Goal: Information Seeking & Learning: Learn about a topic

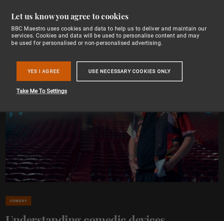
click at [62, 75] on button "Yes I Agree" at bounding box center [43, 71] width 54 height 20
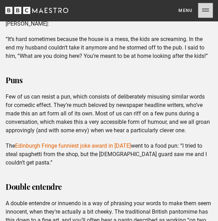
scroll to position [1128, 0]
